Goal: Information Seeking & Learning: Learn about a topic

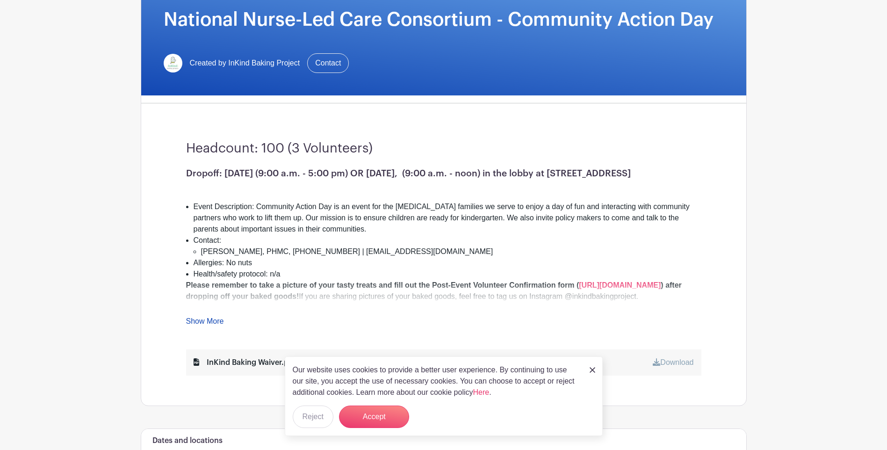
scroll to position [150, 0]
click at [591, 368] on img at bounding box center [593, 370] width 6 height 6
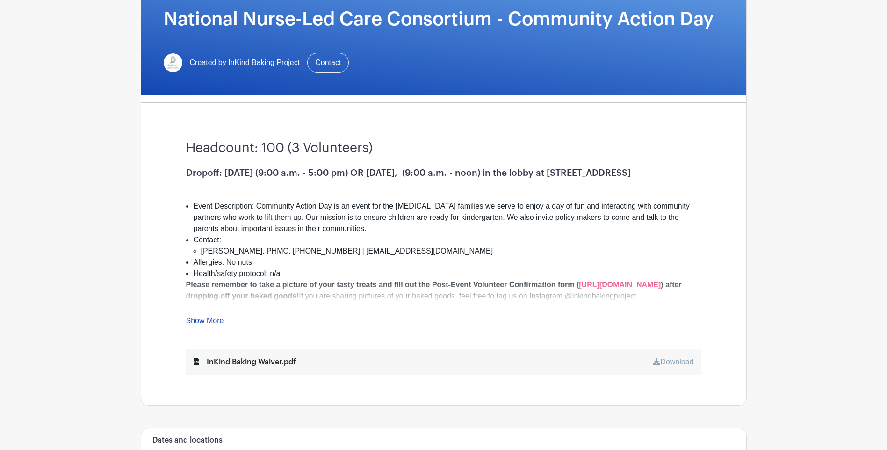
click at [216, 320] on link "Show More" at bounding box center [205, 323] width 38 height 12
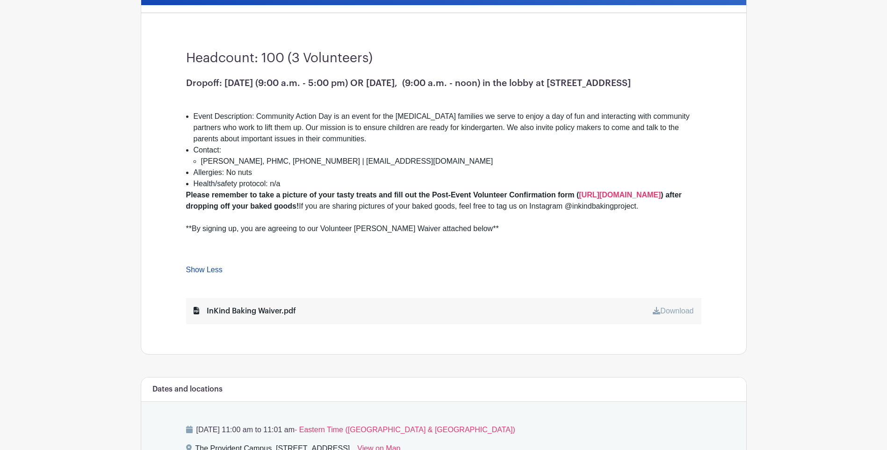
scroll to position [240, 0]
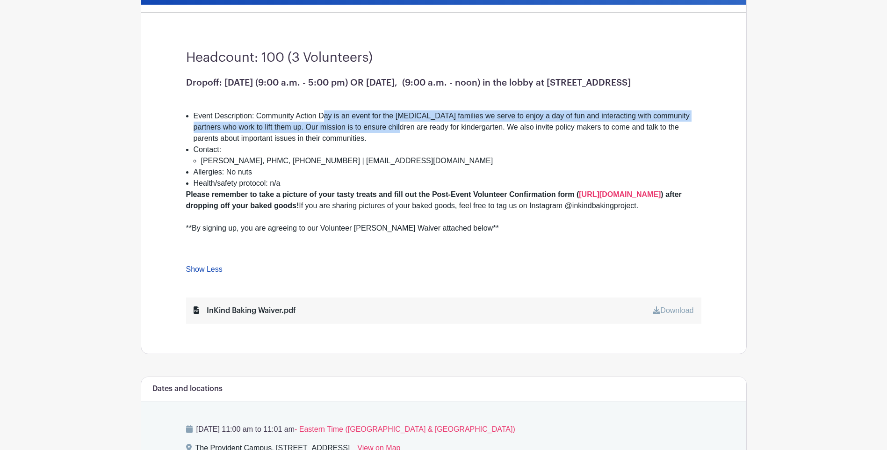
drag, startPoint x: 323, startPoint y: 127, endPoint x: 386, endPoint y: 141, distance: 64.7
click at [386, 141] on li "Event Description: Community Action Day is an event for the [MEDICAL_DATA] fami…" at bounding box center [448, 127] width 508 height 34
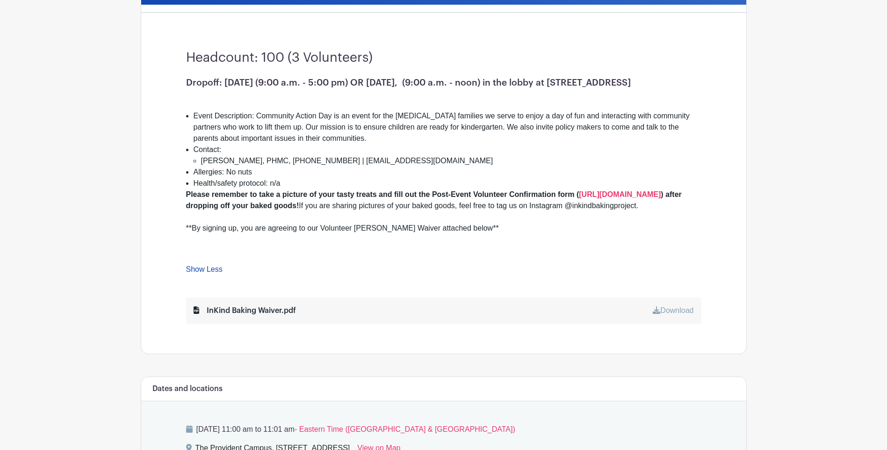
drag, startPoint x: 386, startPoint y: 141, endPoint x: 441, endPoint y: 151, distance: 56.2
click at [441, 144] on li "Event Description: Community Action Day is an event for the [MEDICAL_DATA] fami…" at bounding box center [448, 127] width 508 height 34
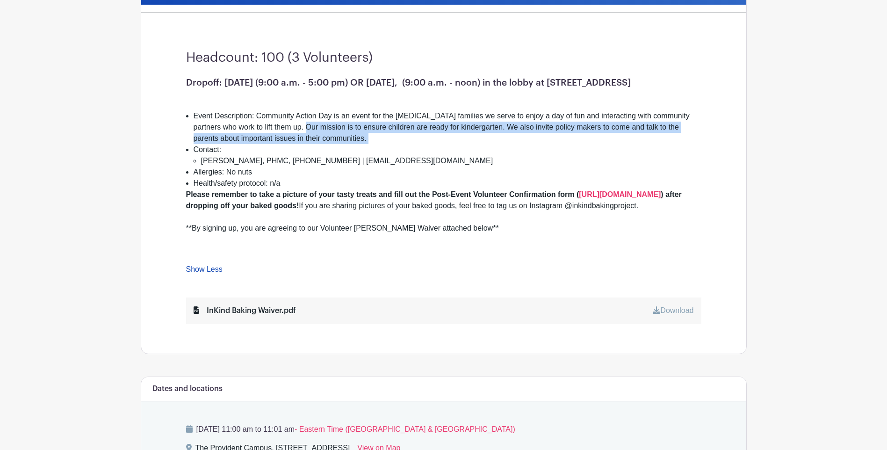
drag, startPoint x: 441, startPoint y: 151, endPoint x: 304, endPoint y: 134, distance: 138.6
click at [304, 134] on li "Event Description: Community Action Day is an event for the [MEDICAL_DATA] fami…" at bounding box center [448, 127] width 508 height 34
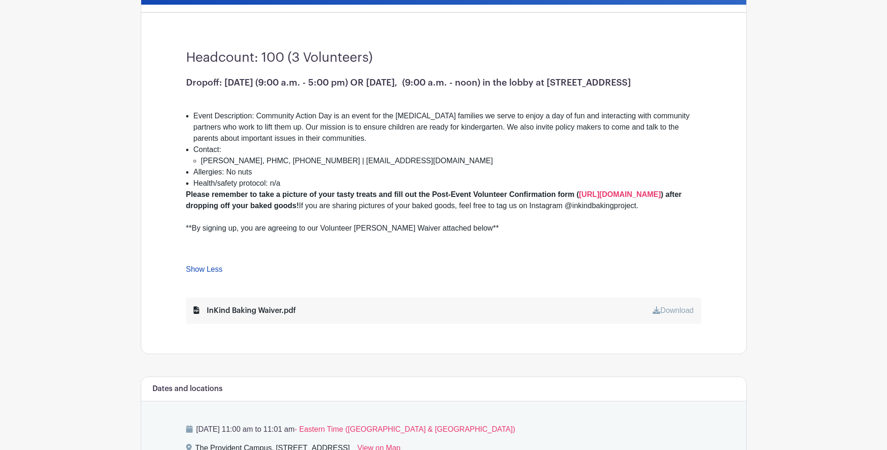
click at [494, 110] on div at bounding box center [443, 99] width 515 height 22
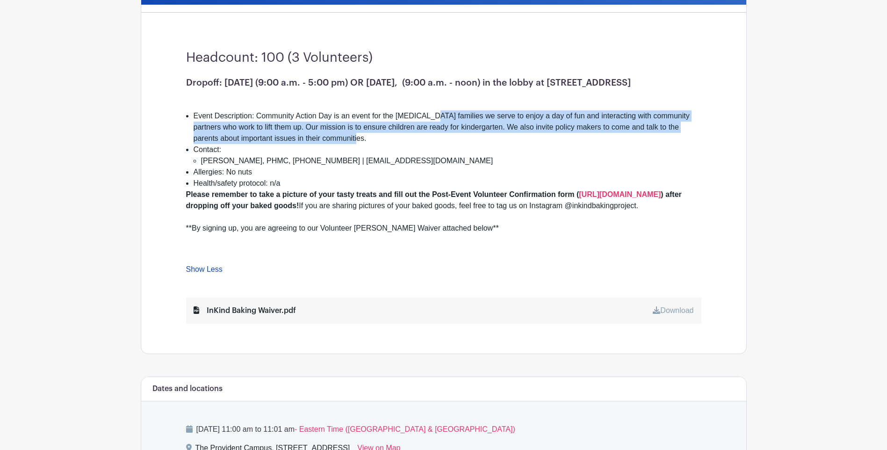
drag, startPoint x: 574, startPoint y: 146, endPoint x: 431, endPoint y: 123, distance: 144.5
click at [431, 123] on li "Event Description: Community Action Day is an event for the [MEDICAL_DATA] fami…" at bounding box center [448, 127] width 508 height 34
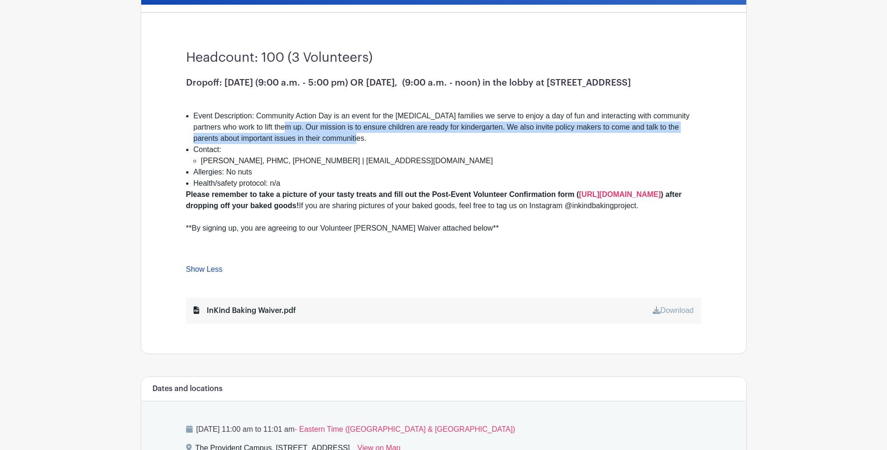
drag, startPoint x: 270, startPoint y: 137, endPoint x: 325, endPoint y: 154, distance: 57.2
click at [325, 154] on ul "Event Description: Community Action Day is an event for the [MEDICAL_DATA] fami…" at bounding box center [443, 149] width 515 height 79
click at [325, 154] on li "Contact: [PERSON_NAME], PHMC, [PHONE_NUMBER] | [EMAIL_ADDRESS][DOMAIN_NAME]" at bounding box center [448, 155] width 508 height 22
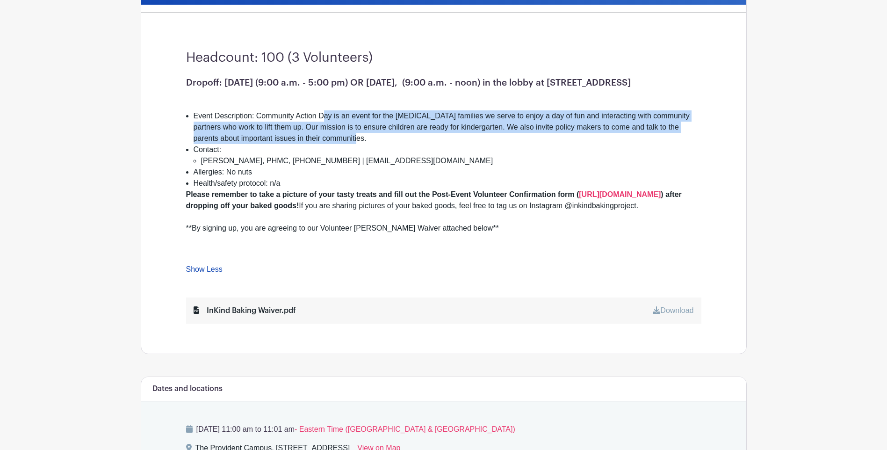
drag, startPoint x: 366, startPoint y: 144, endPoint x: 322, endPoint y: 123, distance: 48.3
click at [322, 123] on li "Event Description: Community Action Day is an event for the [MEDICAL_DATA] fami…" at bounding box center [448, 127] width 508 height 34
click at [493, 127] on li "Event Description: Community Action Day is an event for the [MEDICAL_DATA] fami…" at bounding box center [448, 127] width 508 height 34
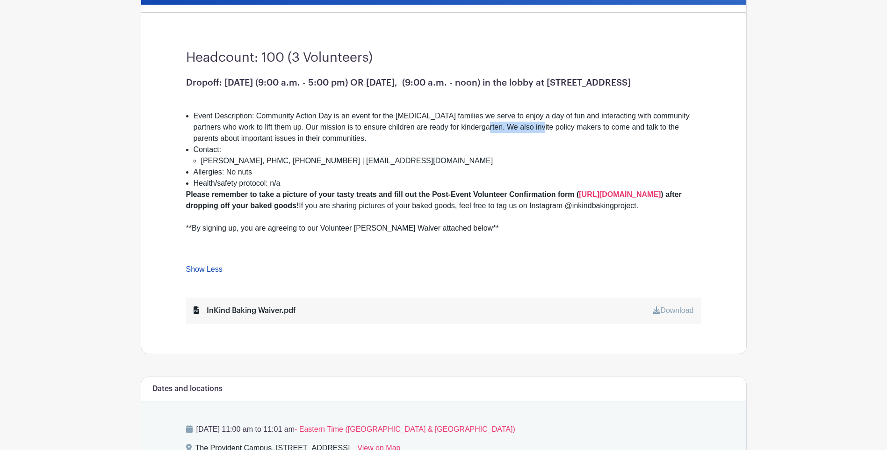
drag, startPoint x: 473, startPoint y: 140, endPoint x: 534, endPoint y: 142, distance: 60.4
click at [534, 142] on li "Event Description: Community Action Day is an event for the [MEDICAL_DATA] fami…" at bounding box center [448, 127] width 508 height 34
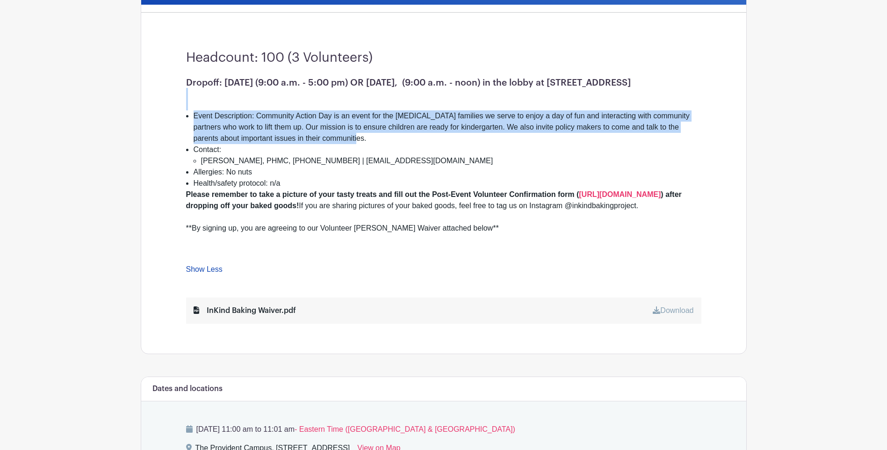
drag, startPoint x: 533, startPoint y: 148, endPoint x: 449, endPoint y: 116, distance: 89.7
click at [449, 116] on div "Dropoff: [DATE] (9:00 a.m. - 5:00 pm) OR [DATE], (9:00 a.m. - noon) in the lobb…" at bounding box center [443, 166] width 515 height 179
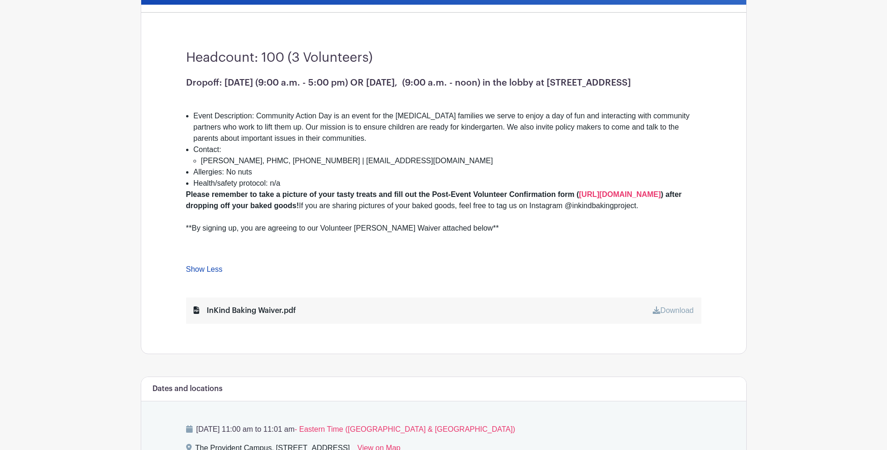
drag, startPoint x: 449, startPoint y: 116, endPoint x: 548, endPoint y: 156, distance: 106.5
click at [548, 156] on li "Contact: [PERSON_NAME], PHMC, [PHONE_NUMBER] | [EMAIL_ADDRESS][DOMAIN_NAME]" at bounding box center [448, 155] width 508 height 22
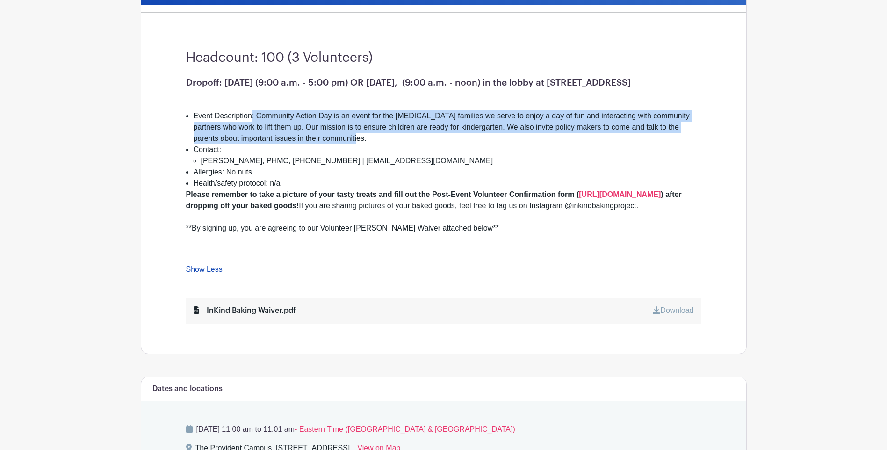
drag, startPoint x: 342, startPoint y: 146, endPoint x: 248, endPoint y: 123, distance: 96.2
click at [248, 123] on li "Event Description: Community Action Day is an event for the [MEDICAL_DATA] fami…" at bounding box center [448, 127] width 508 height 34
drag, startPoint x: 248, startPoint y: 123, endPoint x: 361, endPoint y: 162, distance: 119.5
click at [361, 162] on ul "Event Description: Community Action Day is an event for the [MEDICAL_DATA] fami…" at bounding box center [443, 149] width 515 height 79
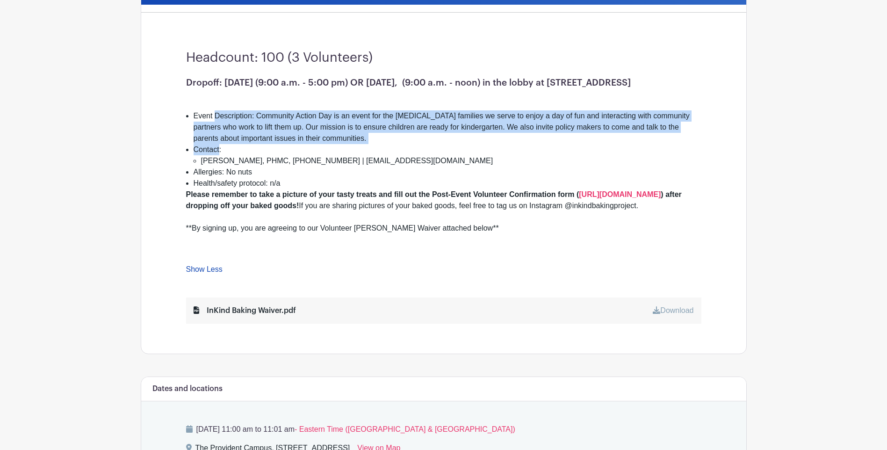
drag, startPoint x: 361, startPoint y: 162, endPoint x: 480, endPoint y: 152, distance: 118.7
click at [480, 144] on li "Event Description: Community Action Day is an event for the [MEDICAL_DATA] fami…" at bounding box center [448, 127] width 508 height 34
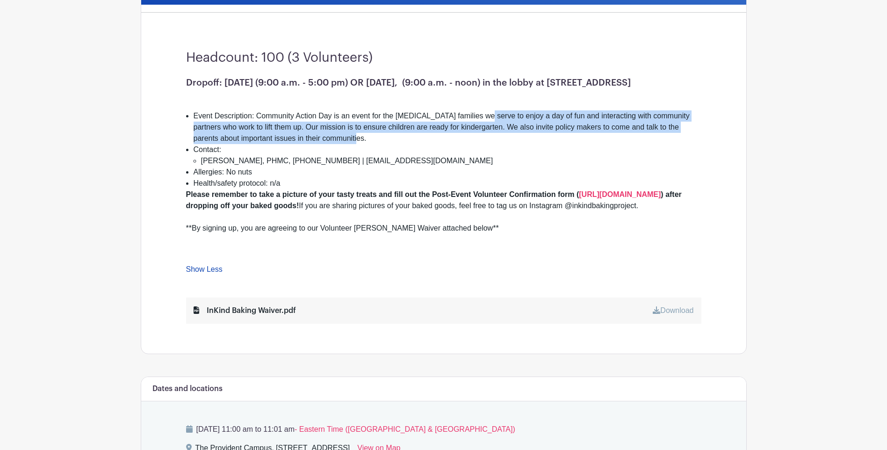
drag, startPoint x: 497, startPoint y: 150, endPoint x: 483, endPoint y: 124, distance: 29.3
click at [483, 124] on li "Event Description: Community Action Day is an event for the [MEDICAL_DATA] fami…" at bounding box center [448, 127] width 508 height 34
drag, startPoint x: 483, startPoint y: 124, endPoint x: 542, endPoint y: 148, distance: 63.6
click at [542, 144] on li "Event Description: Community Action Day is an event for the [MEDICAL_DATA] fami…" at bounding box center [448, 127] width 508 height 34
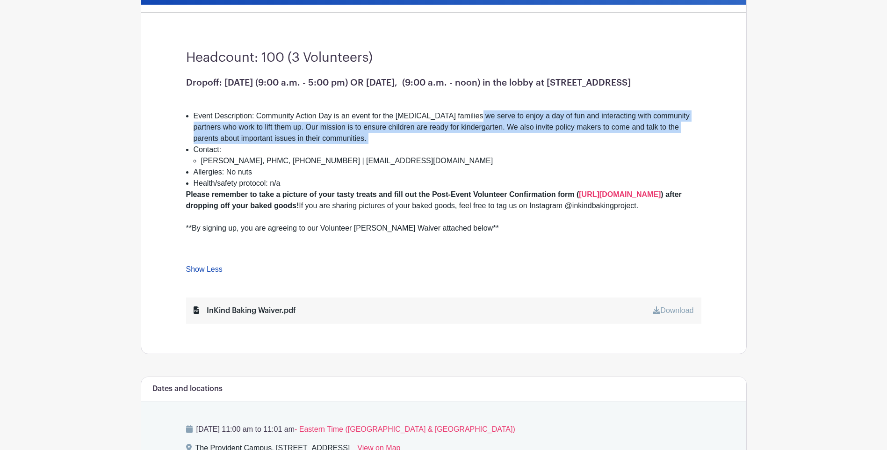
click at [542, 144] on li "Event Description: Community Action Day is an event for the [MEDICAL_DATA] fami…" at bounding box center [448, 127] width 508 height 34
drag, startPoint x: 542, startPoint y: 148, endPoint x: 451, endPoint y: 122, distance: 94.4
click at [451, 122] on li "Event Description: Community Action Day is an event for the [MEDICAL_DATA] fami…" at bounding box center [448, 127] width 508 height 34
click at [604, 144] on li "Event Description: Community Action Day is an event for the [MEDICAL_DATA] fami…" at bounding box center [448, 127] width 508 height 34
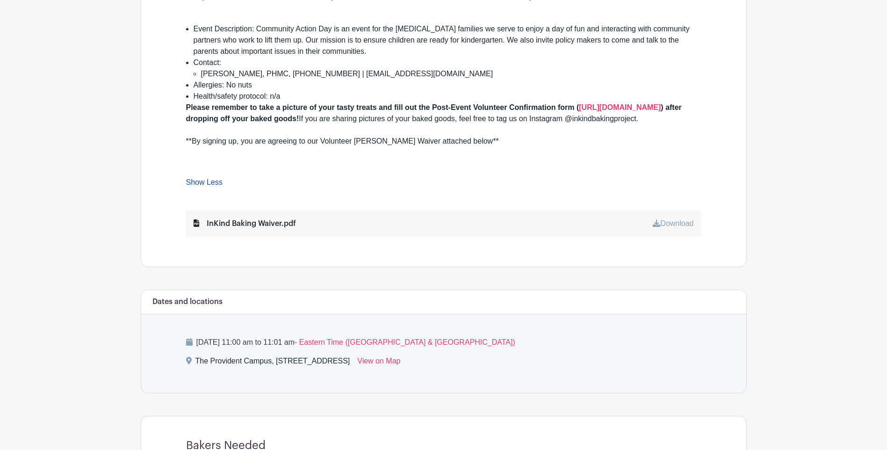
scroll to position [328, 0]
drag, startPoint x: 250, startPoint y: 99, endPoint x: 189, endPoint y: 95, distance: 60.9
click at [189, 95] on ul "Event Description: Community Action Day is an event for the [MEDICAL_DATA] fami…" at bounding box center [443, 61] width 515 height 79
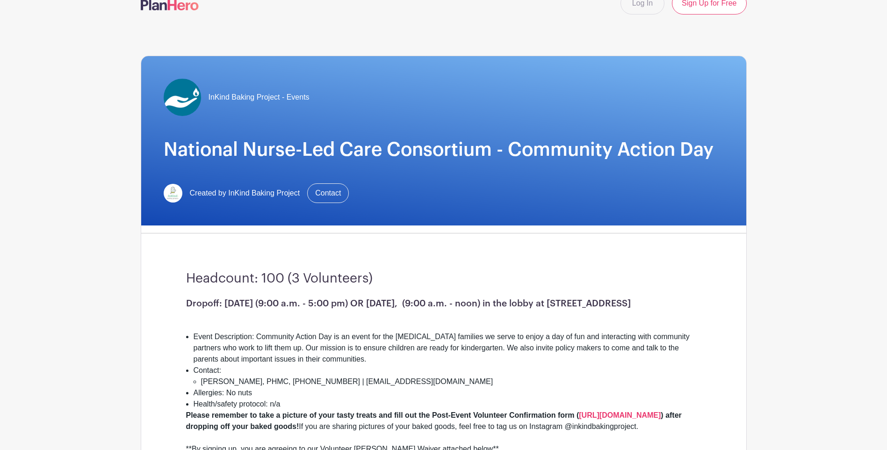
scroll to position [0, 0]
